Goal: Information Seeking & Learning: Learn about a topic

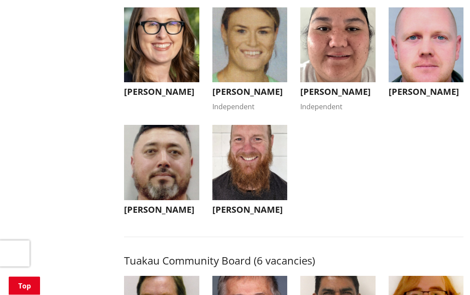
scroll to position [3369, 0]
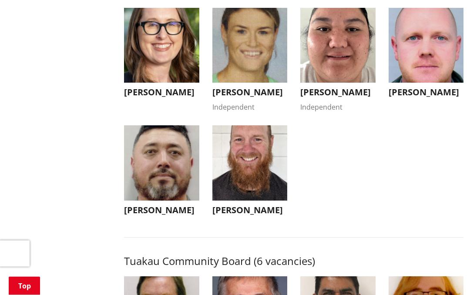
click at [170, 84] on img "button" at bounding box center [161, 45] width 75 height 75
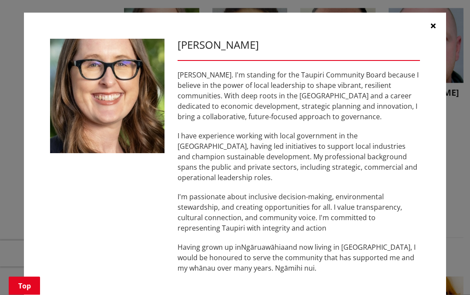
scroll to position [3370, 0]
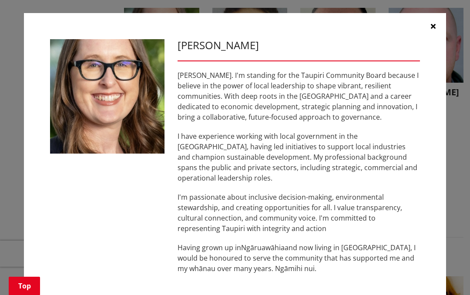
click at [138, 116] on img at bounding box center [107, 96] width 115 height 115
click at [442, 33] on button "button" at bounding box center [433, 26] width 26 height 26
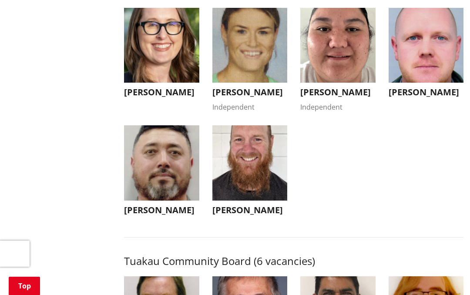
click at [260, 83] on img "button" at bounding box center [250, 45] width 75 height 75
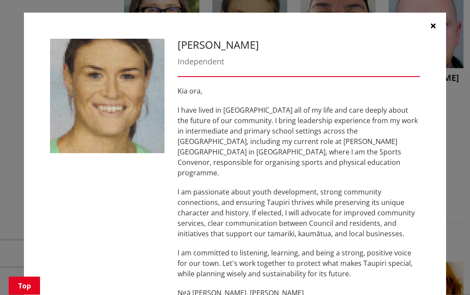
scroll to position [3385, 0]
click at [437, 30] on button "button" at bounding box center [433, 26] width 26 height 26
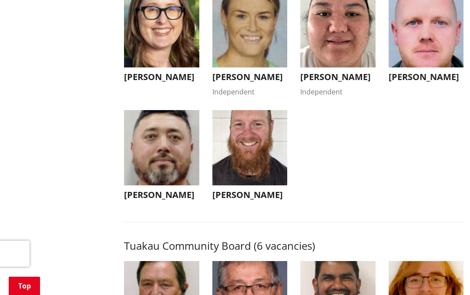
click at [343, 68] on img "button" at bounding box center [337, 30] width 75 height 75
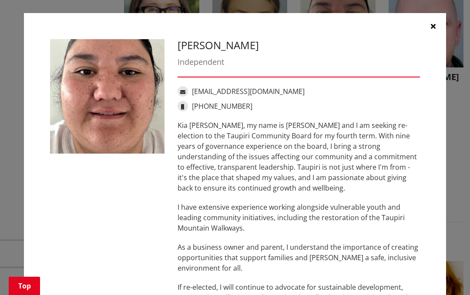
click at [441, 23] on button "button" at bounding box center [433, 26] width 26 height 26
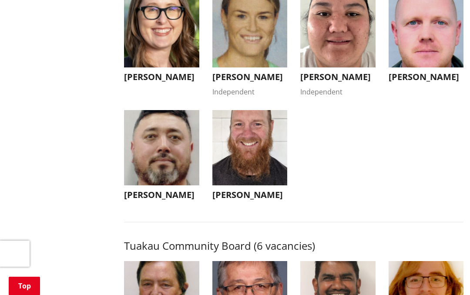
click at [431, 68] on img "button" at bounding box center [426, 30] width 75 height 75
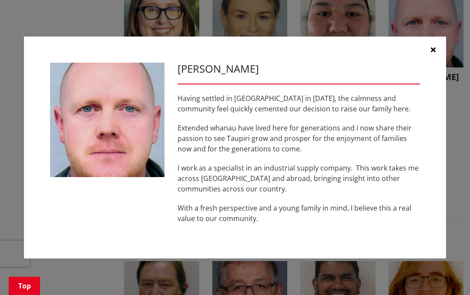
click at [439, 63] on button "button" at bounding box center [433, 50] width 26 height 26
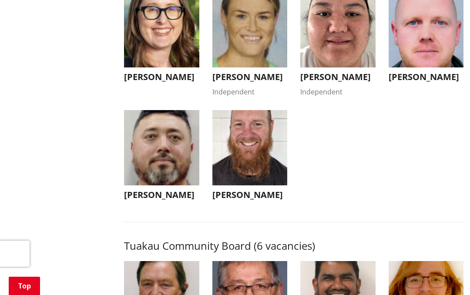
click at [260, 186] on img "button" at bounding box center [250, 147] width 75 height 75
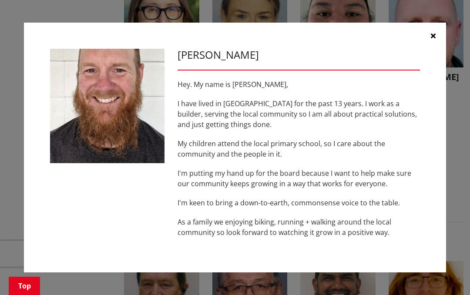
click at [441, 49] on button "button" at bounding box center [433, 36] width 26 height 26
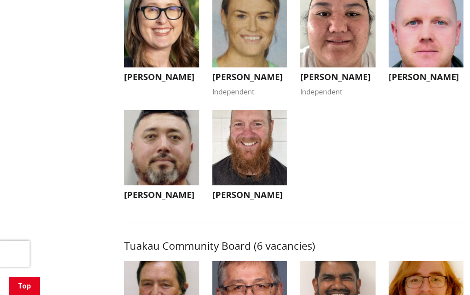
click at [172, 186] on img "button" at bounding box center [161, 147] width 75 height 75
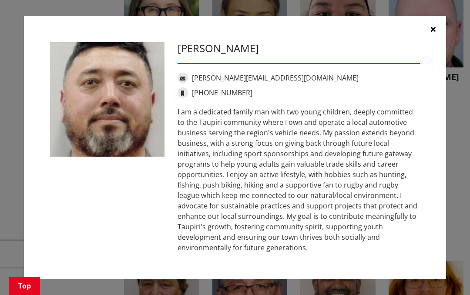
click at [439, 42] on button "button" at bounding box center [433, 29] width 26 height 26
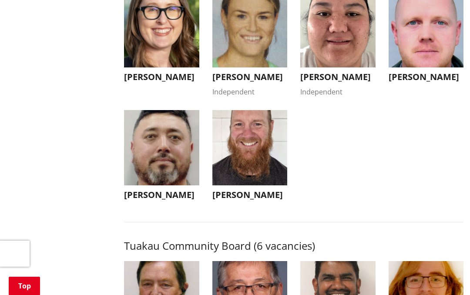
click at [253, 68] on img "button" at bounding box center [250, 30] width 75 height 75
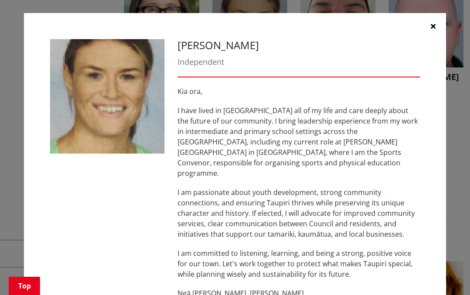
click at [440, 30] on button "button" at bounding box center [433, 26] width 26 height 26
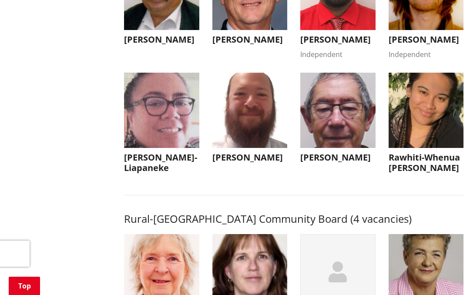
scroll to position [3691, 0]
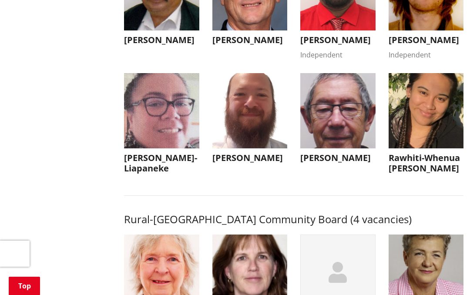
click at [349, 148] on img "button" at bounding box center [337, 110] width 75 height 75
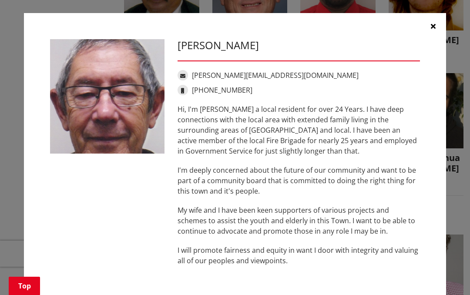
click at [439, 35] on button "button" at bounding box center [433, 26] width 26 height 26
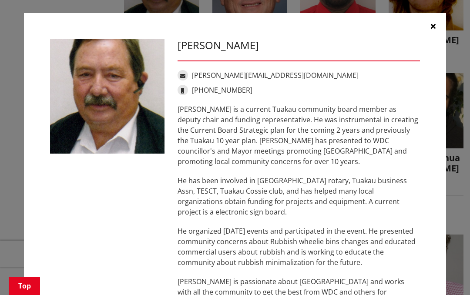
click at [443, 24] on button "button" at bounding box center [433, 26] width 26 height 26
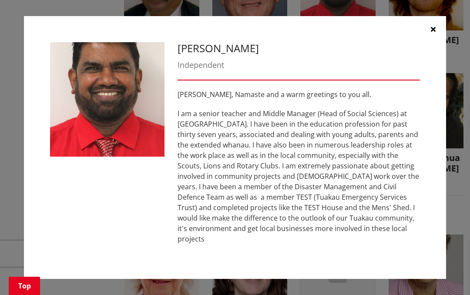
click at [435, 33] on icon "button" at bounding box center [433, 29] width 5 height 7
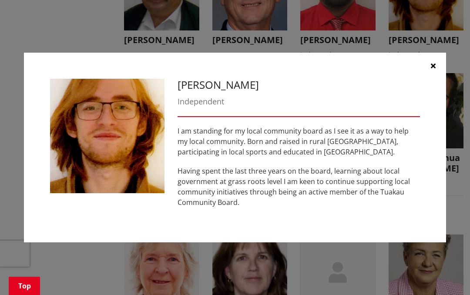
click at [442, 79] on button "button" at bounding box center [433, 66] width 26 height 26
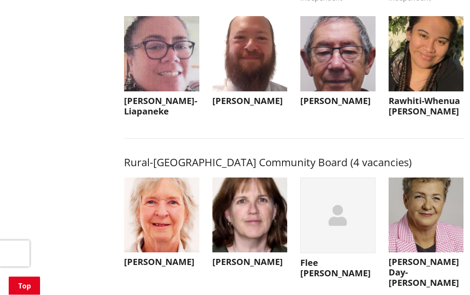
scroll to position [3748, 0]
click at [442, 91] on img "button" at bounding box center [426, 53] width 75 height 75
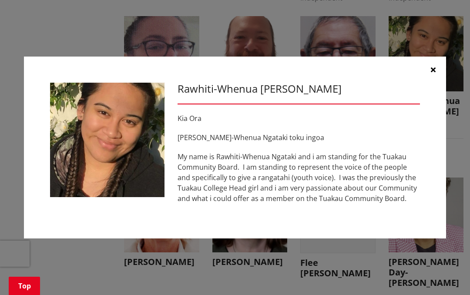
click at [438, 83] on button "button" at bounding box center [433, 70] width 26 height 26
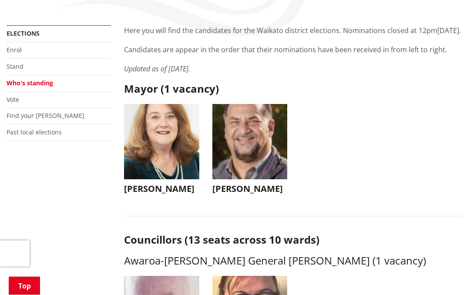
scroll to position [175, 0]
click at [177, 169] on img "button" at bounding box center [161, 141] width 75 height 75
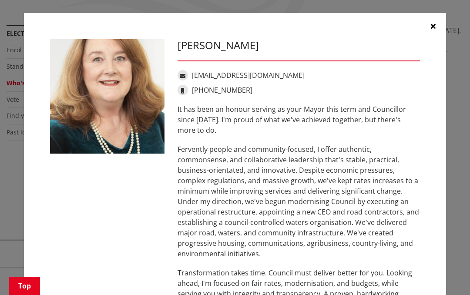
click at [439, 30] on button "button" at bounding box center [433, 26] width 26 height 26
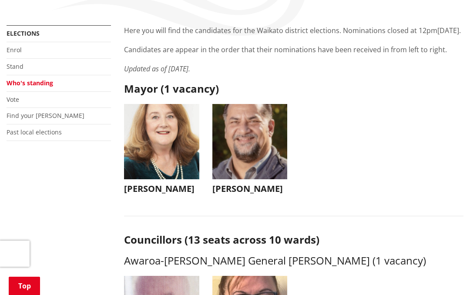
click at [267, 167] on img "button" at bounding box center [250, 141] width 75 height 75
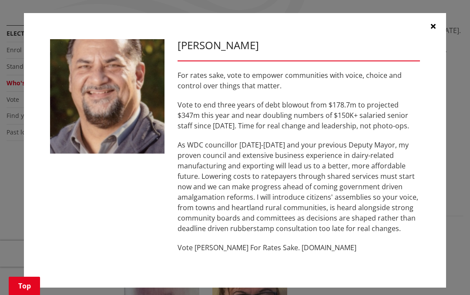
click at [439, 38] on button "button" at bounding box center [433, 26] width 26 height 26
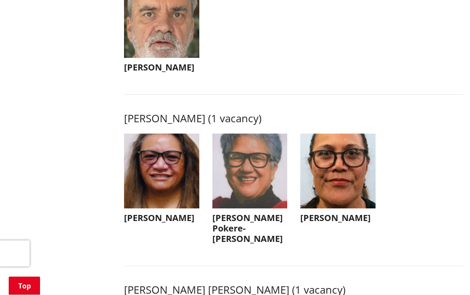
scroll to position [1087, 0]
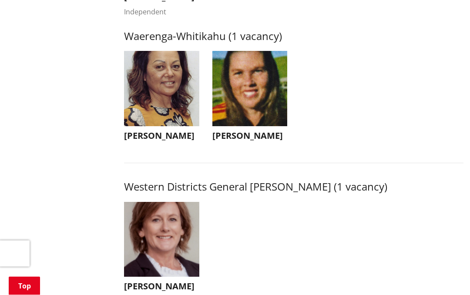
click at [263, 127] on img "button" at bounding box center [250, 88] width 75 height 75
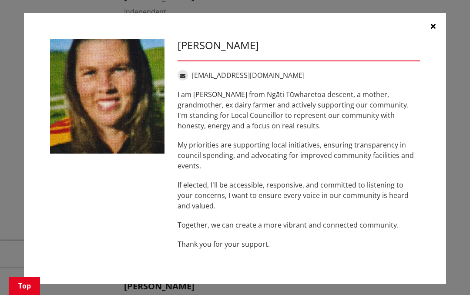
click at [435, 30] on icon "button" at bounding box center [433, 26] width 5 height 7
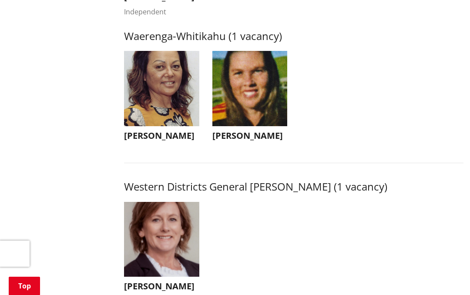
click at [174, 126] on img "button" at bounding box center [161, 88] width 75 height 75
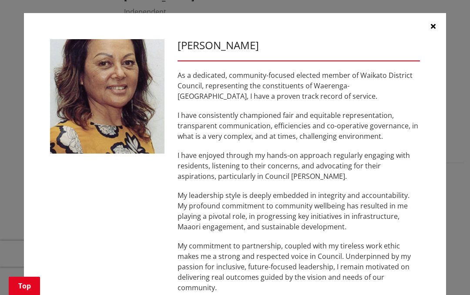
click at [435, 28] on icon "button" at bounding box center [433, 26] width 5 height 7
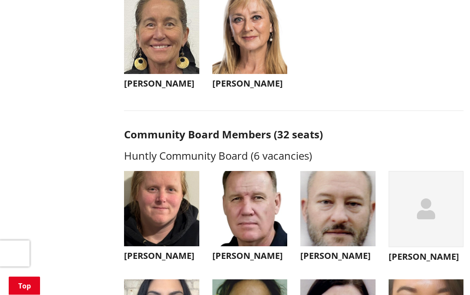
scroll to position [2076, 0]
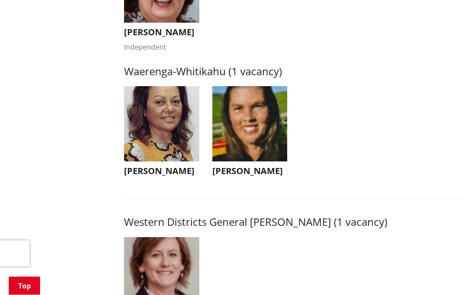
click at [263, 162] on img "button" at bounding box center [250, 124] width 75 height 75
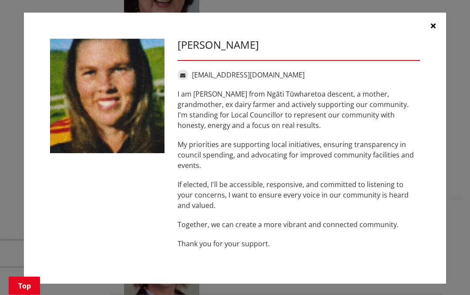
scroll to position [1687, 0]
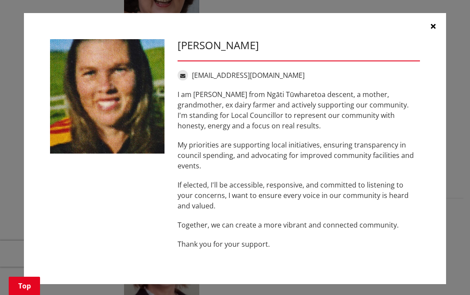
click at [434, 30] on icon "button" at bounding box center [433, 26] width 5 height 7
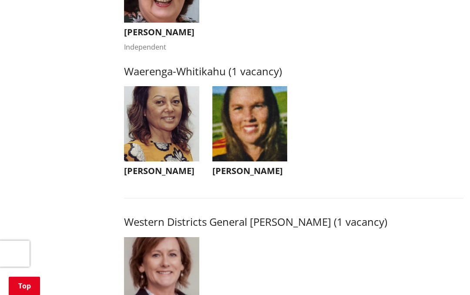
click at [169, 162] on img "button" at bounding box center [161, 123] width 75 height 75
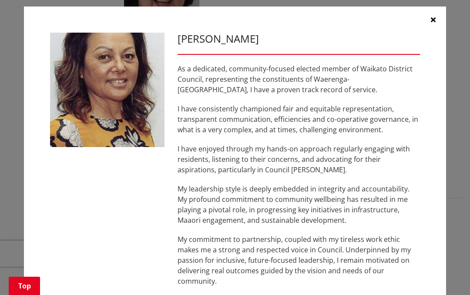
scroll to position [6, 0]
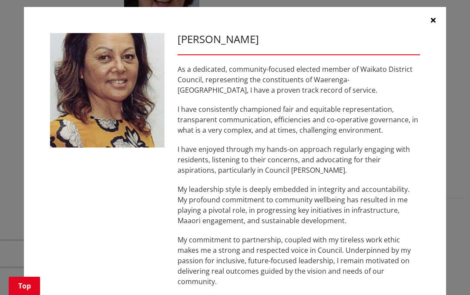
click at [438, 18] on button "button" at bounding box center [433, 20] width 26 height 26
